Goal: Task Accomplishment & Management: Use online tool/utility

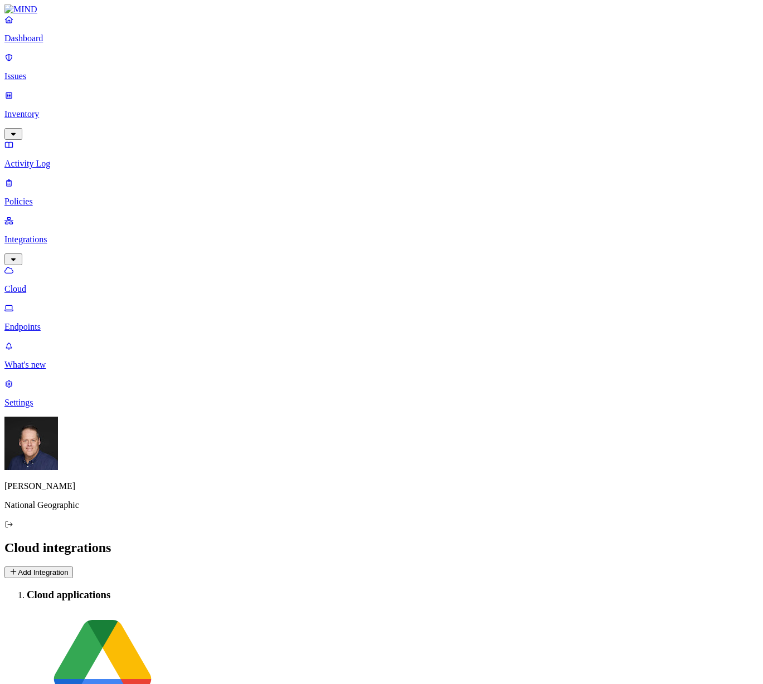
click at [41, 408] on p "Settings" at bounding box center [381, 403] width 754 height 10
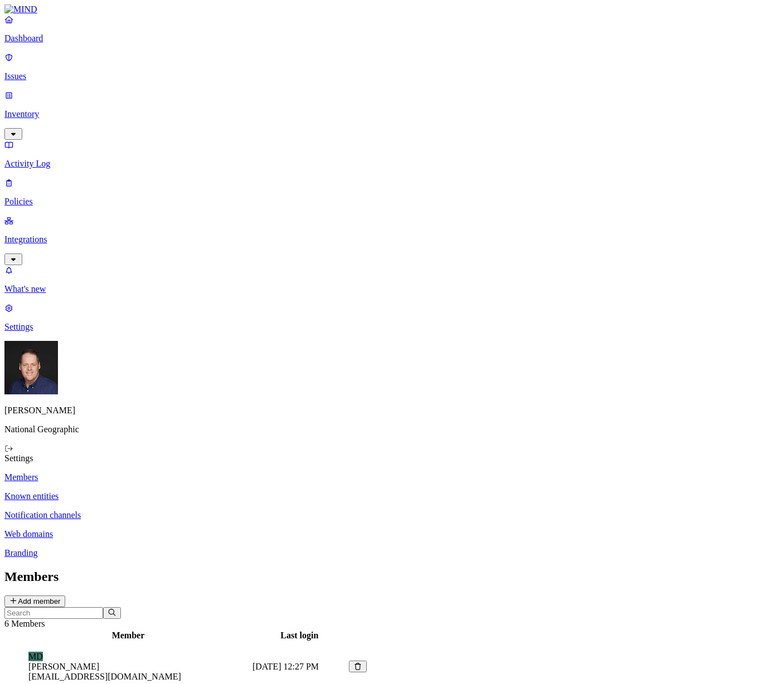
click at [60, 235] on p "Integrations" at bounding box center [381, 240] width 754 height 10
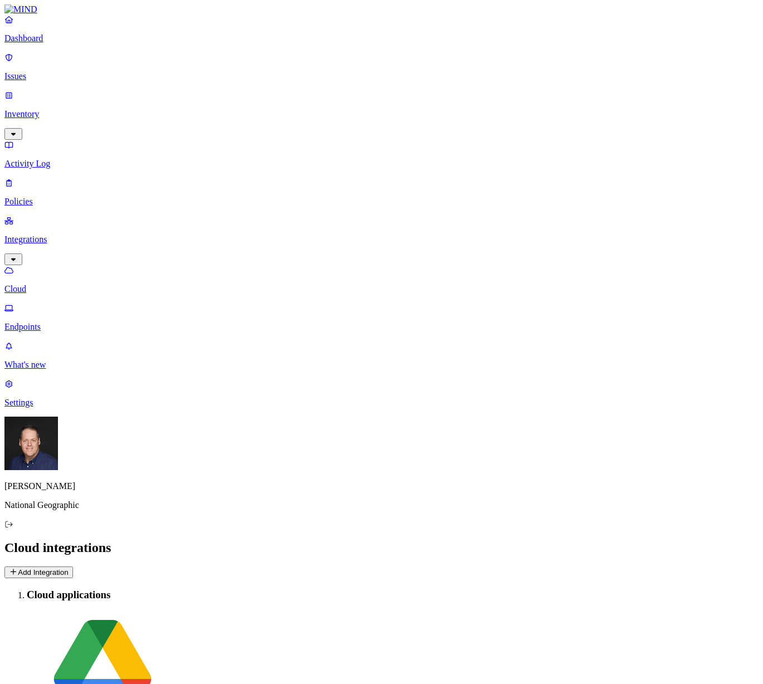
click at [73, 567] on button "Add Integration" at bounding box center [38, 573] width 69 height 12
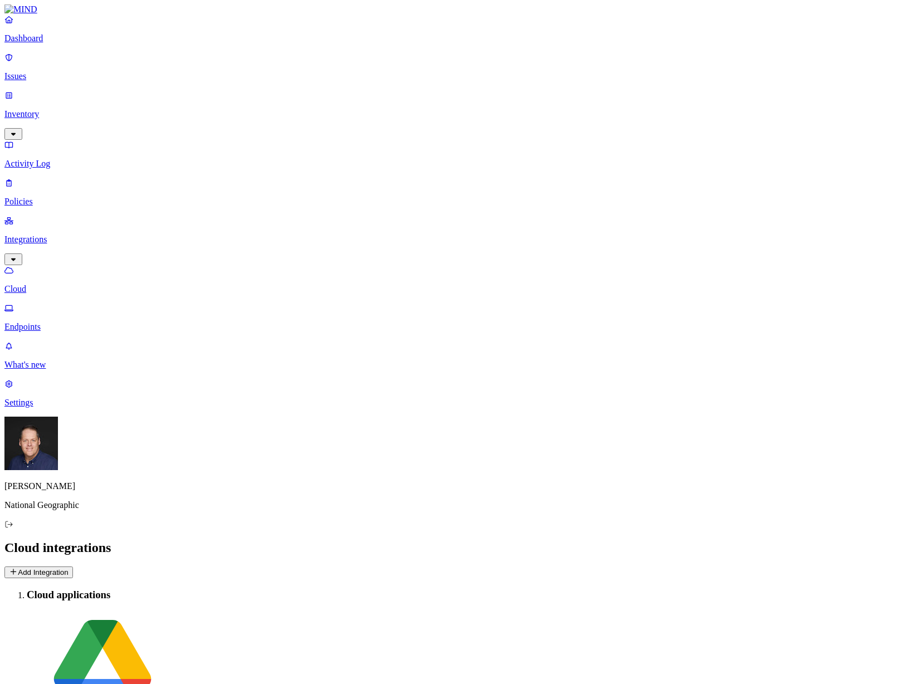
click at [38, 43] on p "Dashboard" at bounding box center [448, 38] width 888 height 10
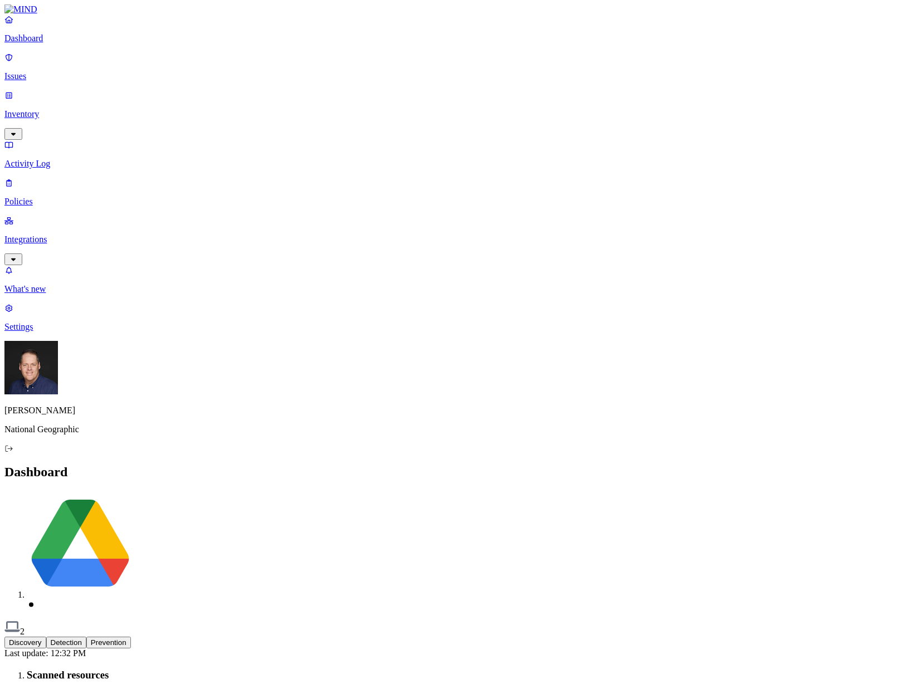
scroll to position [99, 0]
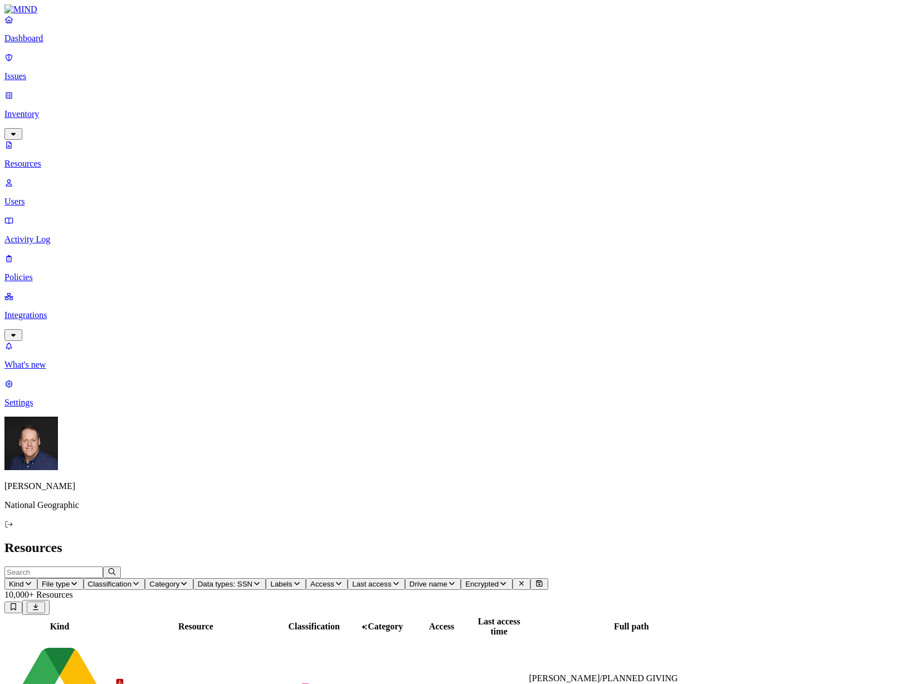
click at [261, 580] on icon "button" at bounding box center [256, 583] width 9 height 7
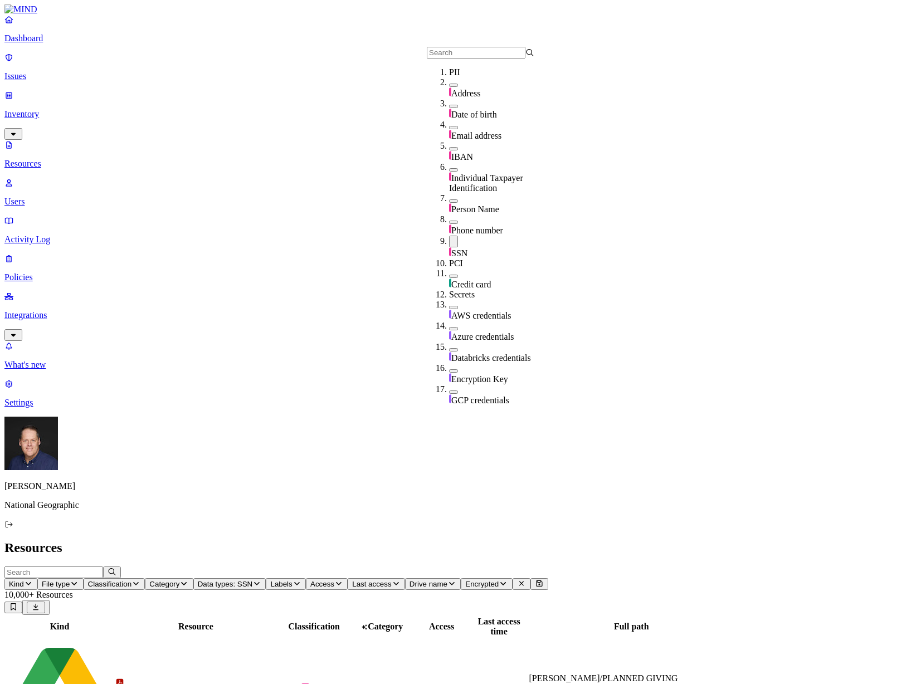
click at [261, 580] on icon "button" at bounding box center [256, 583] width 9 height 7
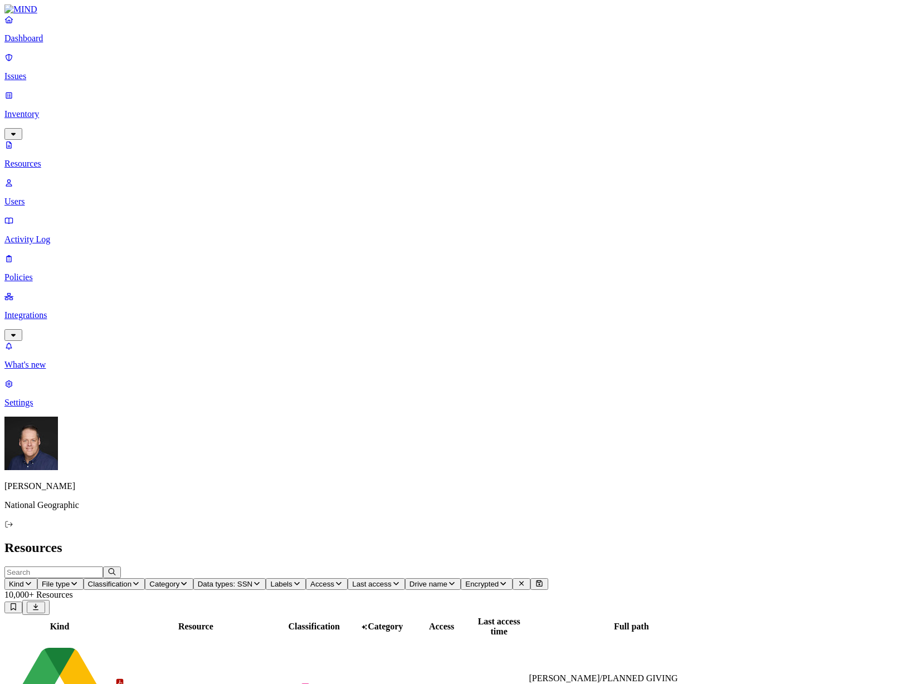
click at [41, 370] on p "What's new" at bounding box center [448, 365] width 888 height 10
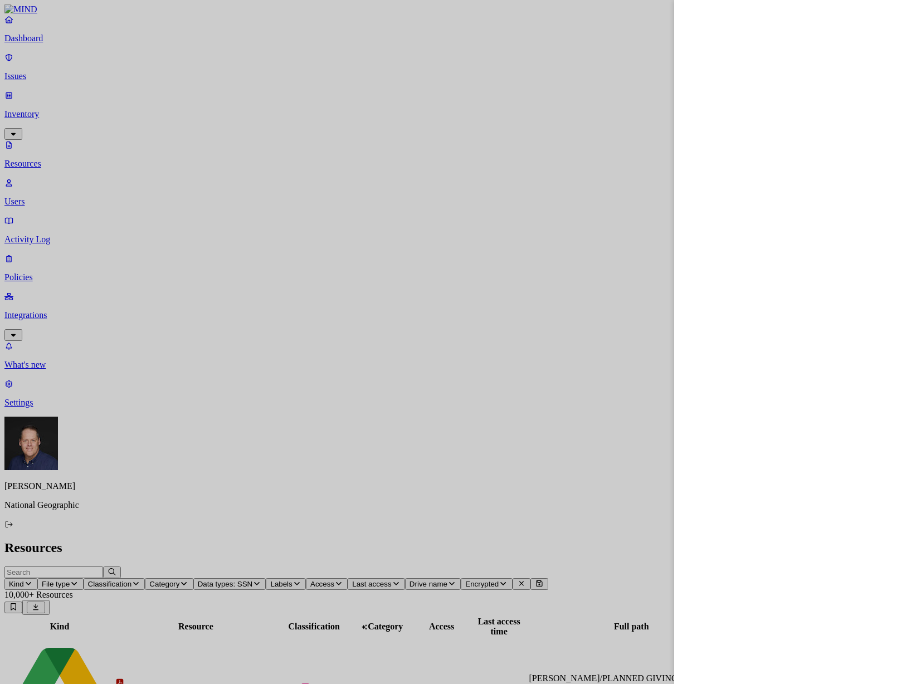
click at [81, 259] on div at bounding box center [448, 342] width 897 height 684
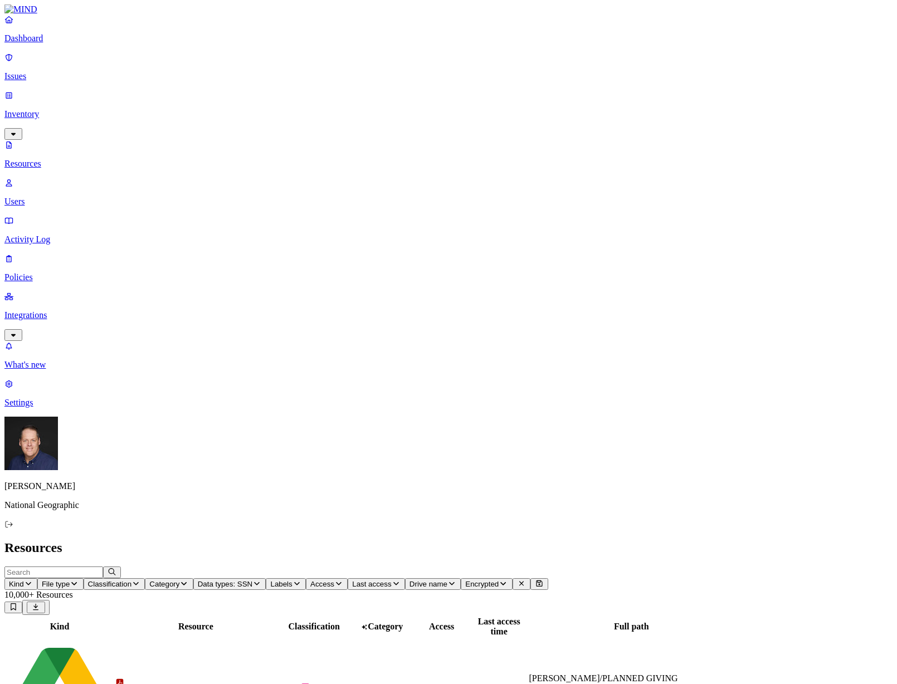
click at [55, 197] on p "Users" at bounding box center [448, 202] width 888 height 10
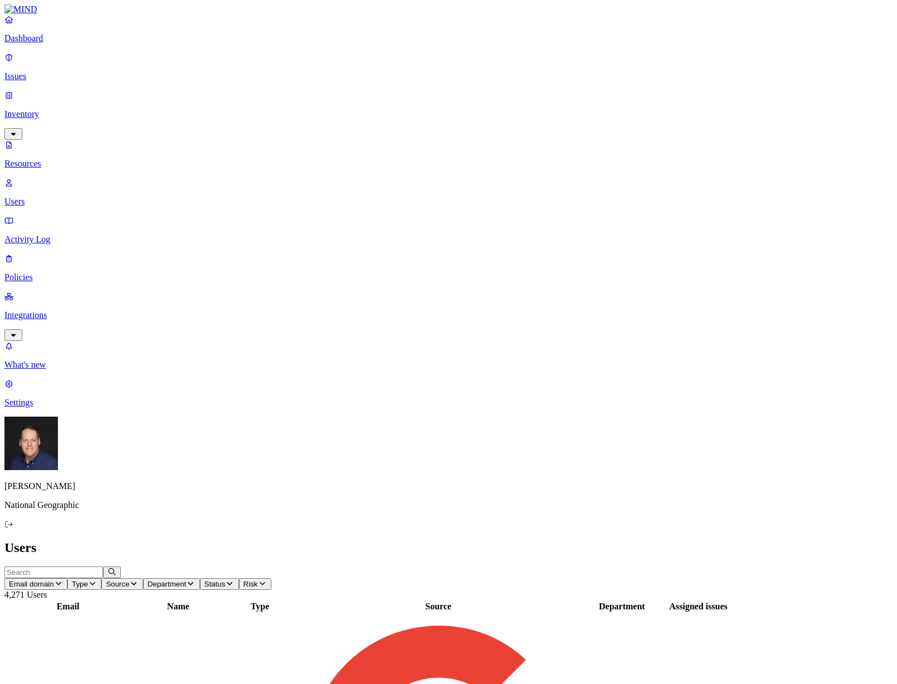
click at [258, 580] on span "Risk" at bounding box center [251, 584] width 14 height 8
click at [500, 77] on span "Flagged users" at bounding box center [511, 86] width 29 height 20
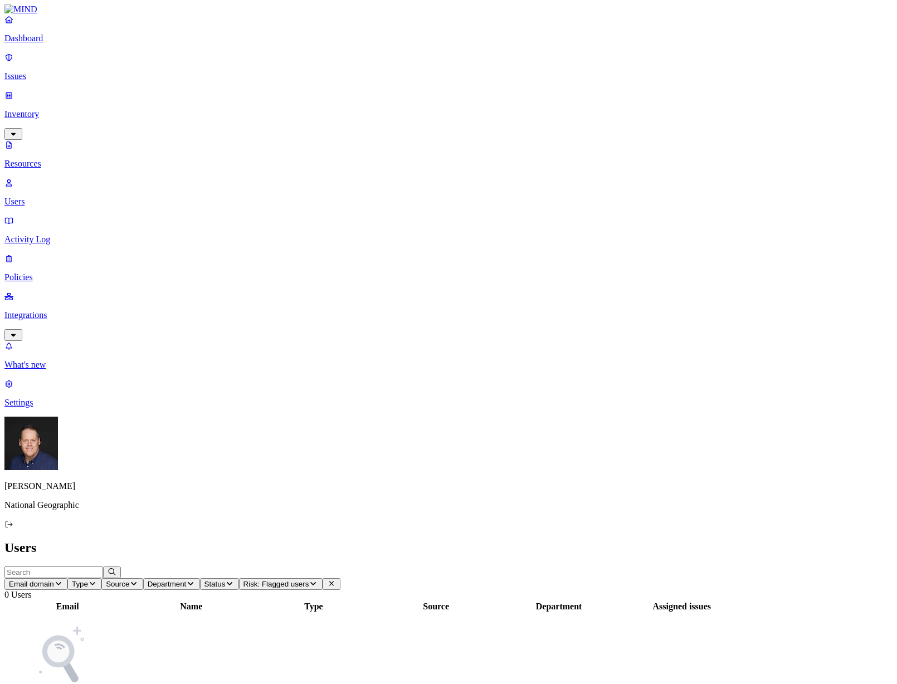
click at [103, 567] on input "text" at bounding box center [53, 573] width 99 height 12
type input "[PERSON_NAME]"
click at [323, 578] on button "Risk: Flagged users" at bounding box center [281, 584] width 84 height 12
click at [497, 61] on div "All" at bounding box center [497, 61] width 0 height 10
